Goal: Check status: Check status

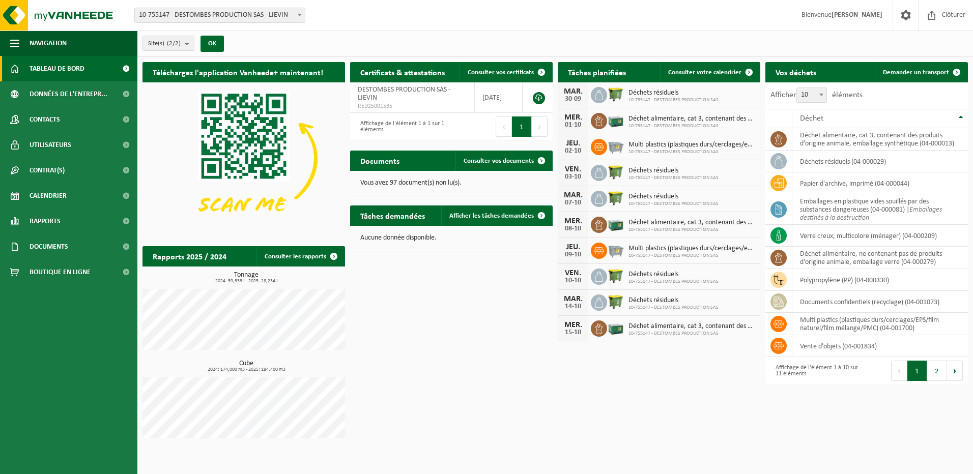
click at [72, 73] on span "Tableau de bord" at bounding box center [57, 68] width 55 height 25
click at [69, 222] on link "Rapports" at bounding box center [68, 221] width 137 height 25
click at [69, 248] on span "Sous forme de graphique" at bounding box center [69, 246] width 76 height 19
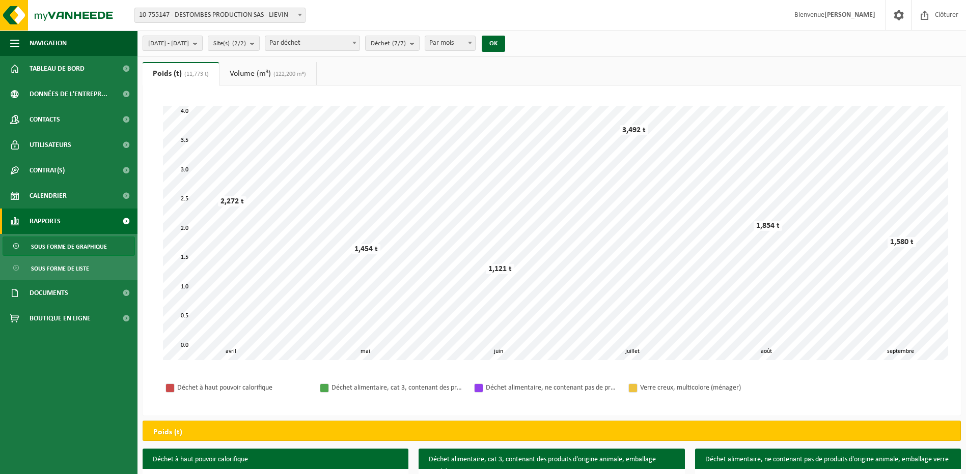
click at [202, 43] on b "submit" at bounding box center [197, 43] width 9 height 14
